Goal: Use online tool/utility: Utilize a website feature to perform a specific function

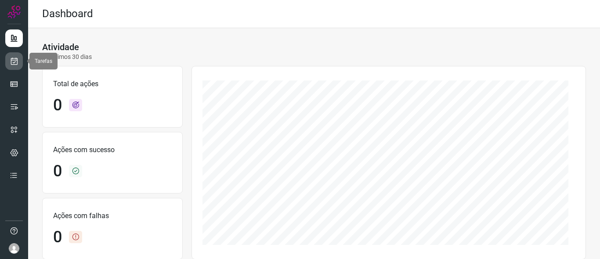
click at [9, 61] on link at bounding box center [14, 61] width 18 height 18
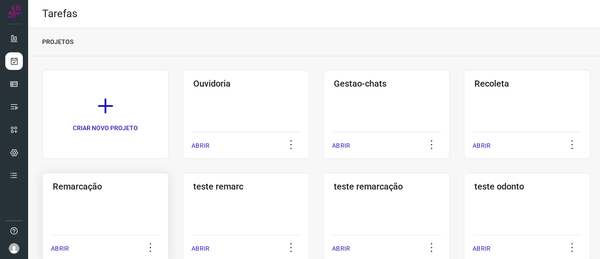
click at [74, 187] on h3 "Remarcação" at bounding box center [105, 186] width 105 height 11
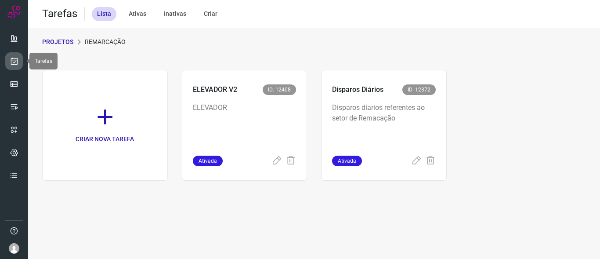
click at [15, 62] on icon at bounding box center [14, 61] width 9 height 9
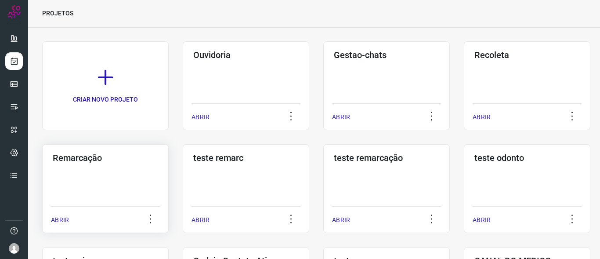
scroll to position [44, 0]
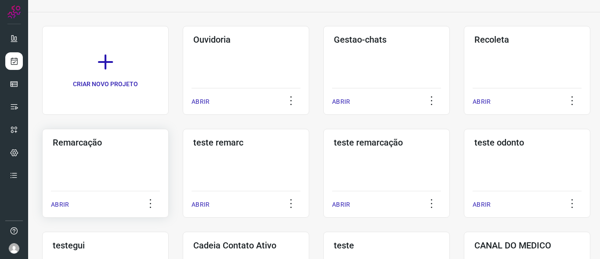
click at [91, 144] on h3 "Remarcação" at bounding box center [105, 142] width 105 height 11
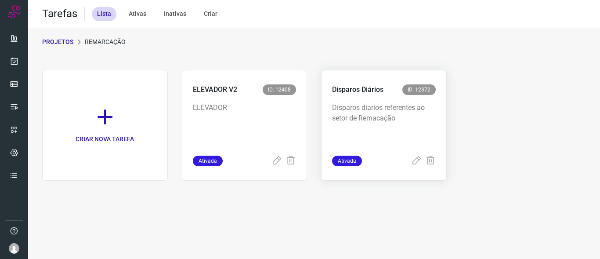
click at [357, 92] on p "Disparos Diários" at bounding box center [357, 89] width 51 height 11
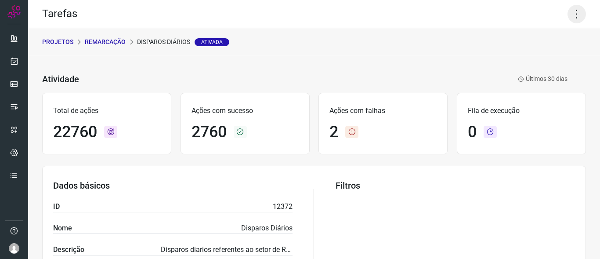
click at [568, 15] on icon at bounding box center [577, 14] width 18 height 18
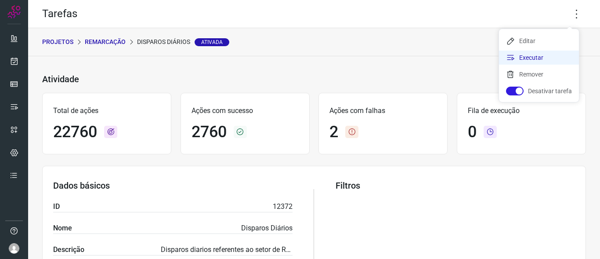
click at [515, 57] on icon at bounding box center [510, 57] width 9 height 9
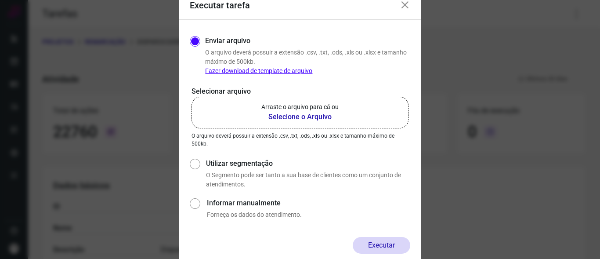
click at [295, 114] on b "Selecione o Arquivo" at bounding box center [299, 117] width 77 height 11
click at [0, 0] on input "Arraste o arquivo para cá ou Selecione o Arquivo" at bounding box center [0, 0] width 0 height 0
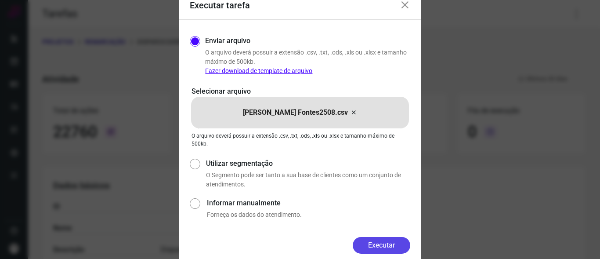
click at [375, 246] on button "Executar" at bounding box center [382, 245] width 58 height 17
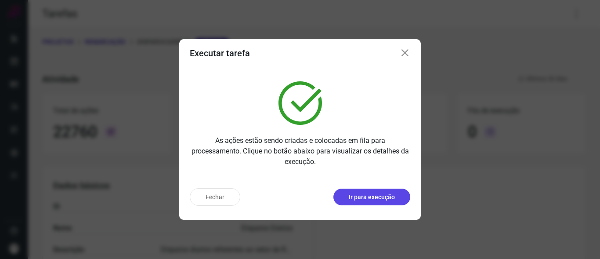
click at [379, 191] on button "Ir para execução" at bounding box center [372, 197] width 77 height 17
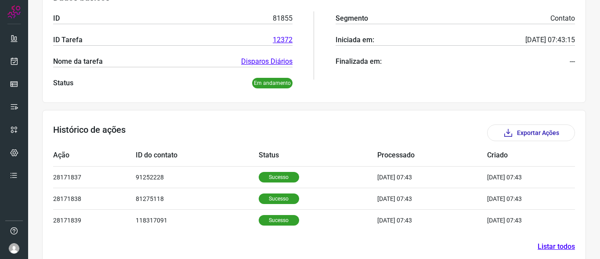
scroll to position [168, 0]
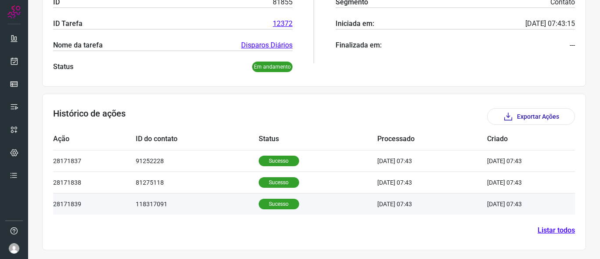
click at [263, 203] on p "Sucesso" at bounding box center [279, 204] width 40 height 11
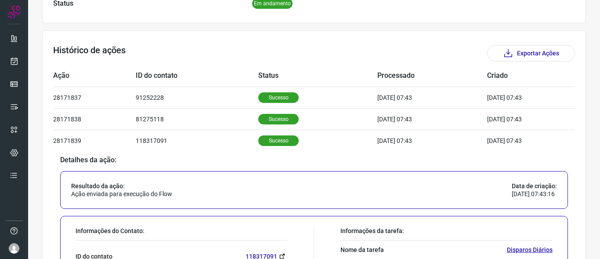
scroll to position [300, 0]
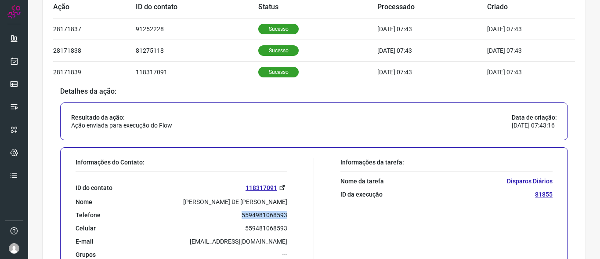
drag, startPoint x: 238, startPoint y: 213, endPoint x: 293, endPoint y: 213, distance: 54.9
click at [293, 213] on div "Informações do Contato: ID do contato 118317091 Nome MARCELO DE PAULA ROCHA Tel…" at bounding box center [192, 217] width 243 height 119
copy p "5594981068593"
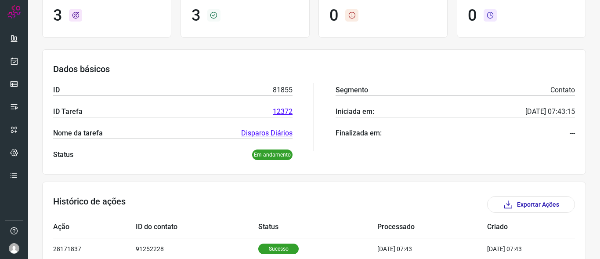
scroll to position [0, 0]
